Goal: Consume media (video, audio)

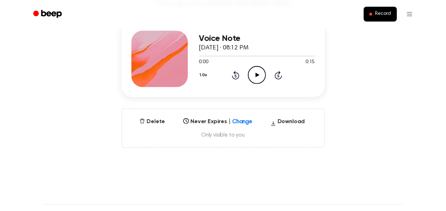
scroll to position [94, 0]
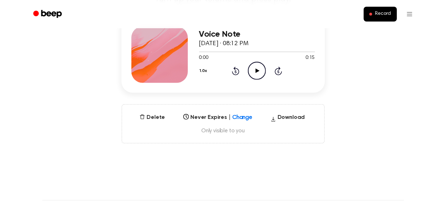
click at [256, 68] on icon "Play Audio" at bounding box center [257, 71] width 18 height 18
click at [152, 118] on button "Delete" at bounding box center [152, 117] width 31 height 8
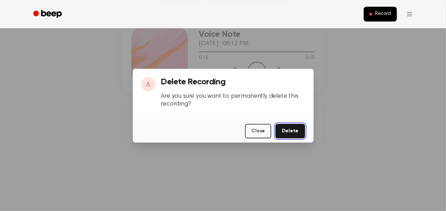
click at [293, 129] on button "Delete" at bounding box center [290, 131] width 29 height 14
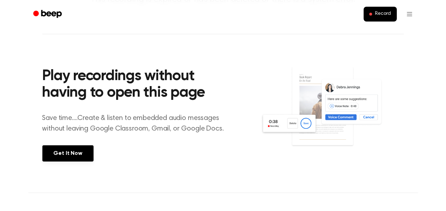
scroll to position [93, 0]
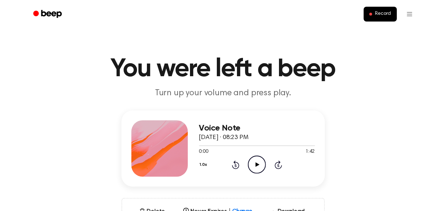
click at [255, 164] on icon "Play Audio" at bounding box center [257, 165] width 18 height 18
click at [256, 163] on icon at bounding box center [257, 165] width 3 height 5
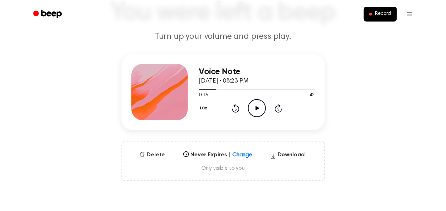
scroll to position [71, 0]
